Goal: Entertainment & Leisure: Consume media (video, audio)

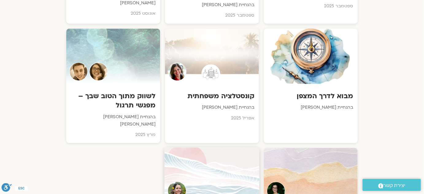
scroll to position [641, 0]
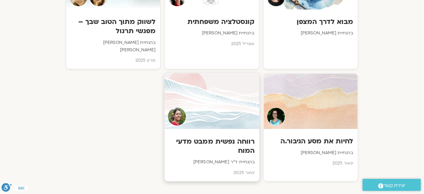
click at [230, 137] on h3 "רווחה נפשית ממבט מדעי המוח" at bounding box center [212, 146] width 86 height 19
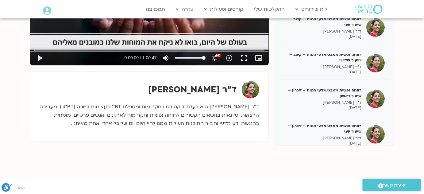
scroll to position [832, 0]
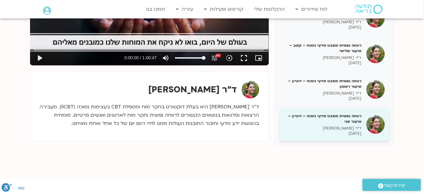
click at [347, 115] on h5 "רווחה נפשית ממבט מדעי המוח – זיכרון – שיעור שני" at bounding box center [322, 118] width 77 height 11
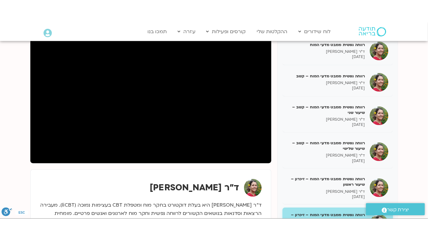
scroll to position [83, 0]
